Goal: Find specific page/section: Find specific page/section

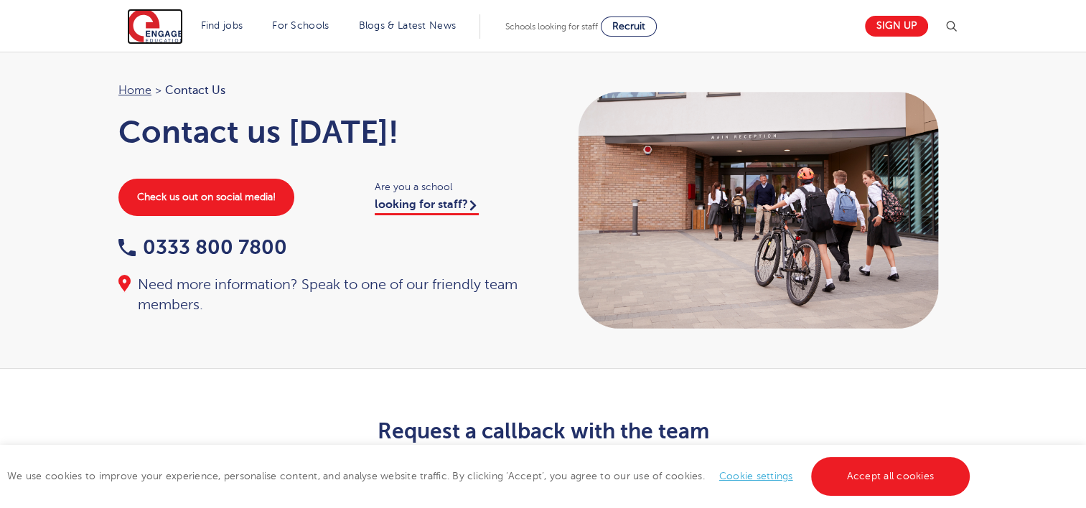
click at [146, 32] on img at bounding box center [155, 27] width 56 height 36
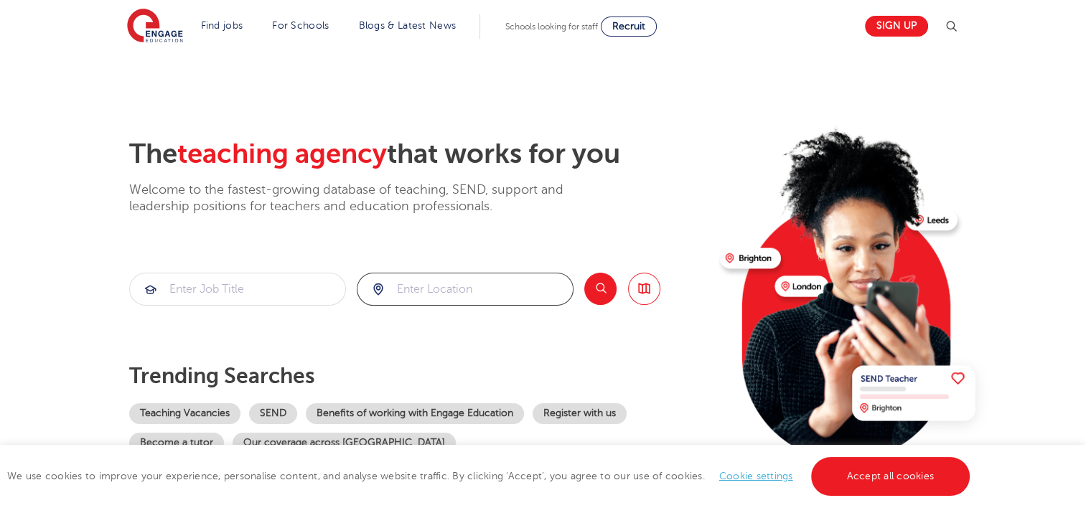
click at [463, 288] on input "search" at bounding box center [465, 290] width 215 height 32
type input "[GEOGRAPHIC_DATA]"
click button "Submit" at bounding box center [0, 0] width 0 height 0
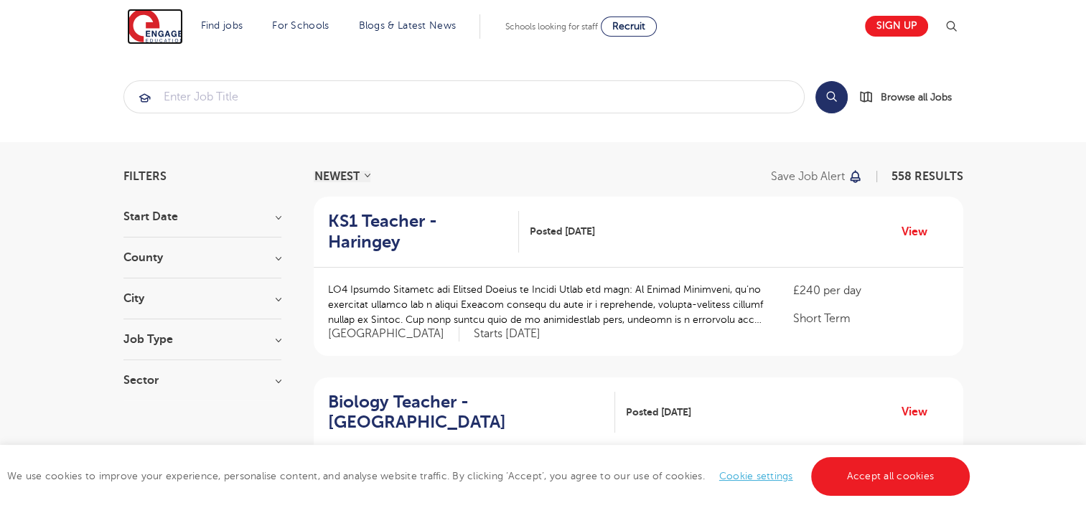
click at [157, 32] on img at bounding box center [155, 27] width 56 height 36
